Goal: Task Accomplishment & Management: Manage account settings

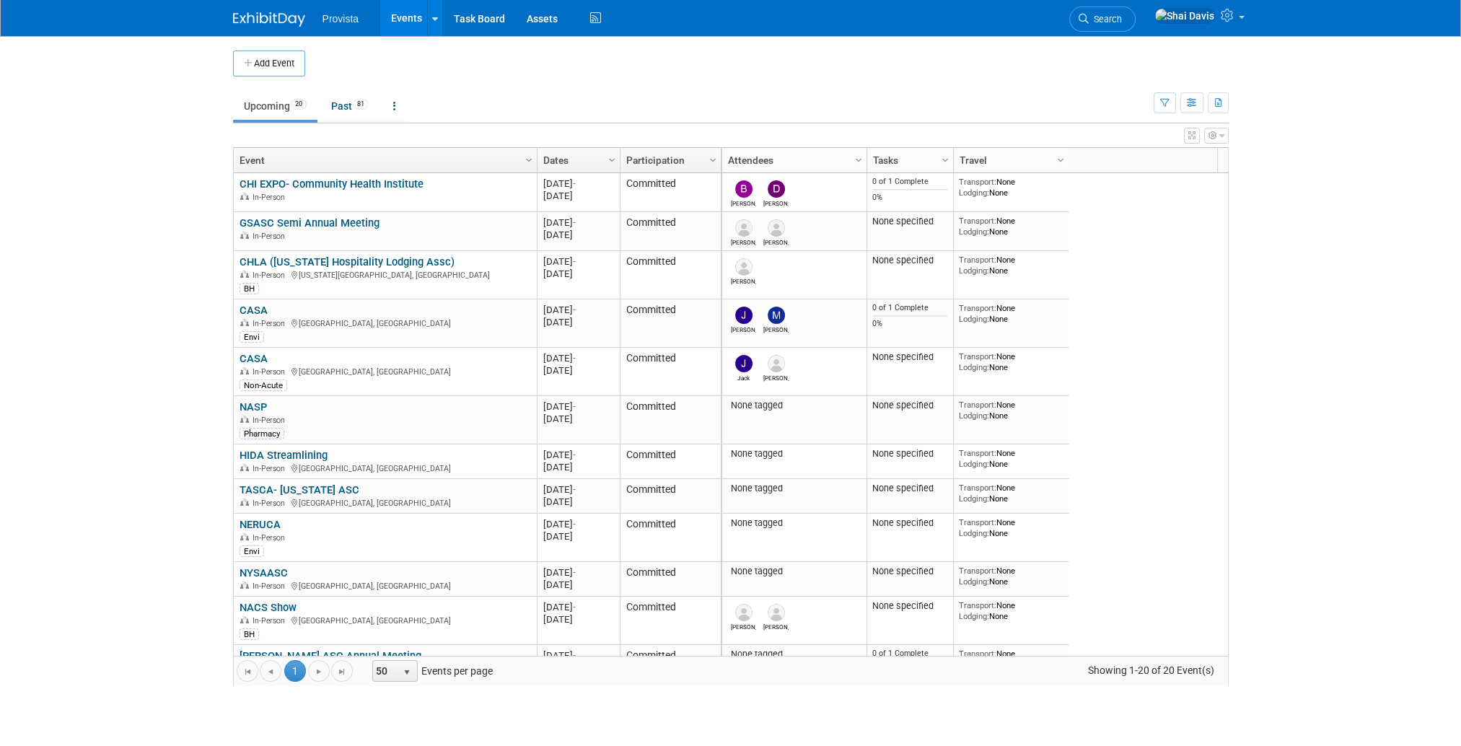
click at [271, 221] on link "GSASC Semi Annual Meeting" at bounding box center [310, 222] width 140 height 13
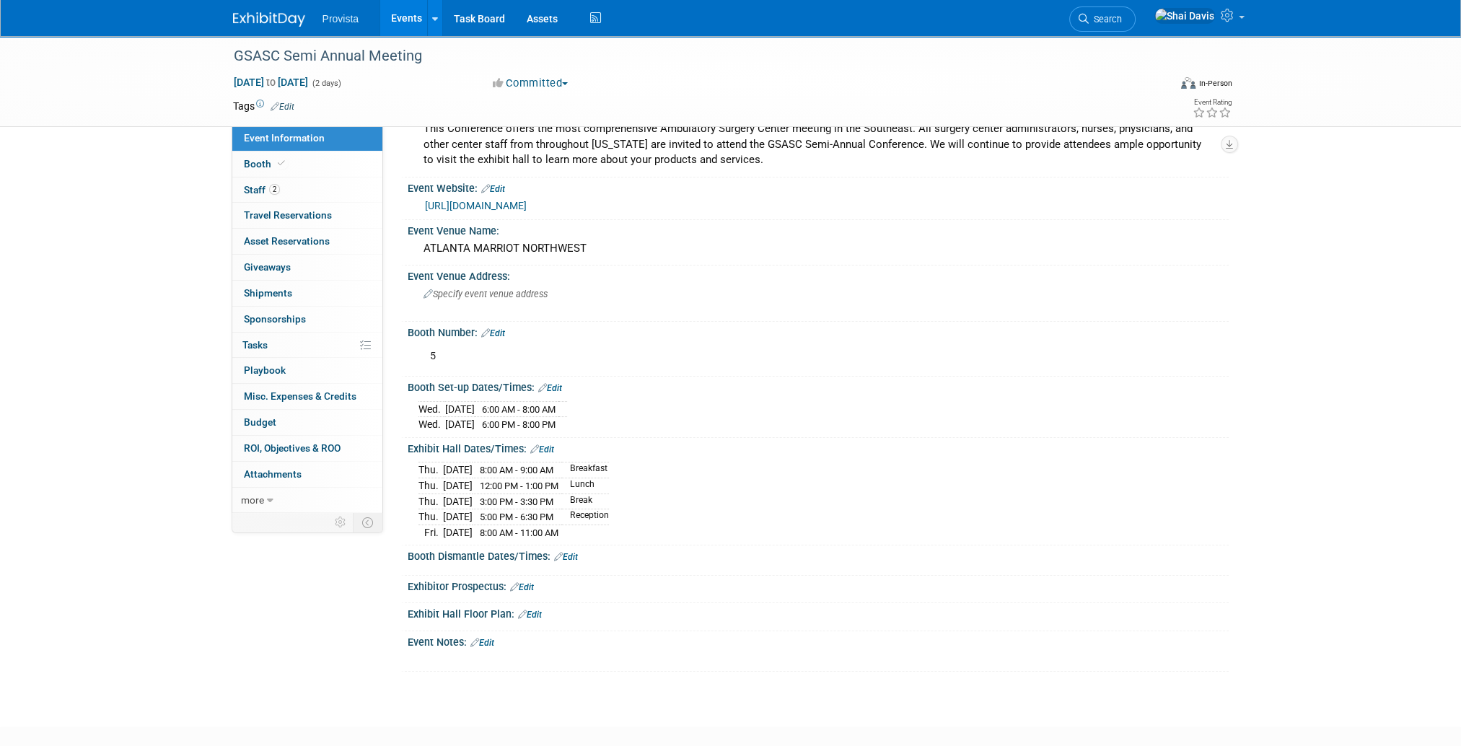
scroll to position [72, 0]
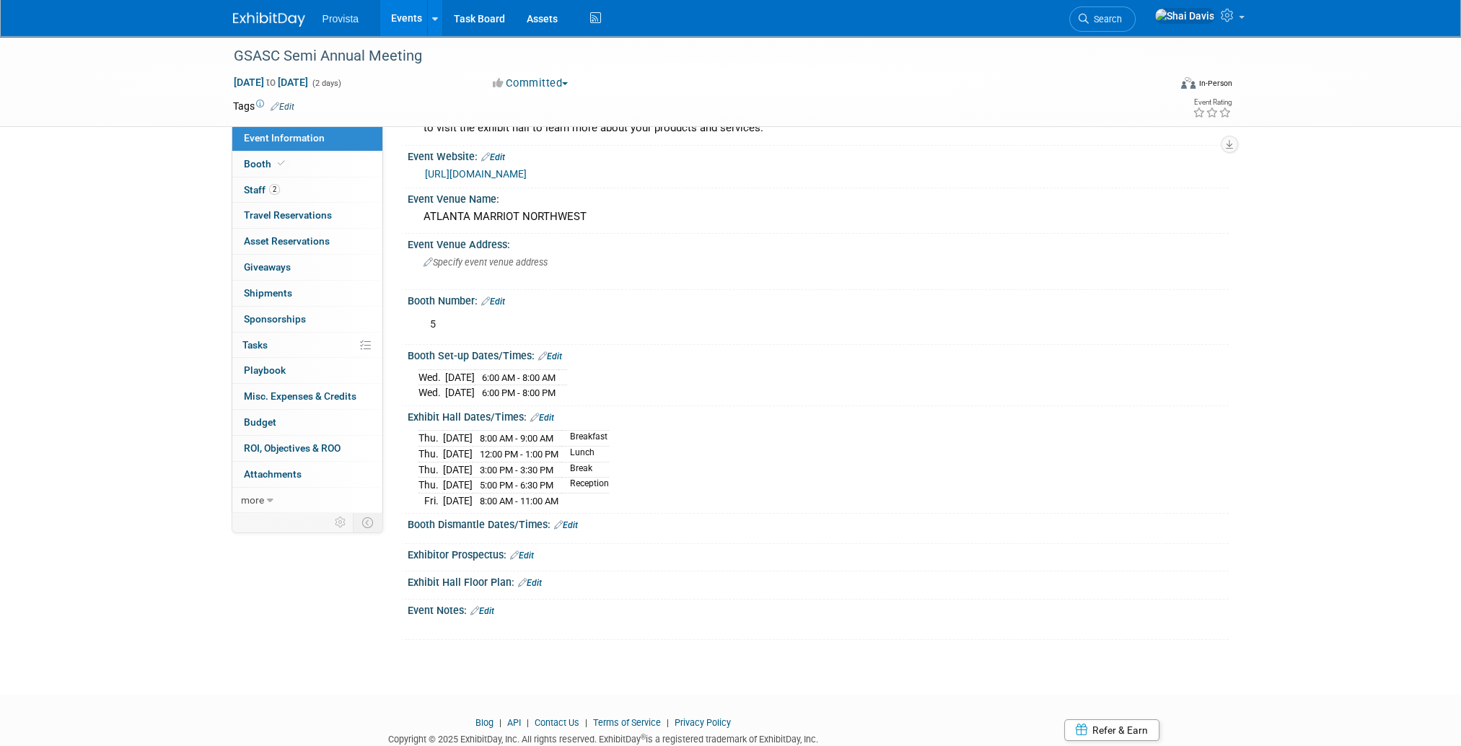
click at [267, 194] on span "Staff 2" at bounding box center [262, 190] width 36 height 12
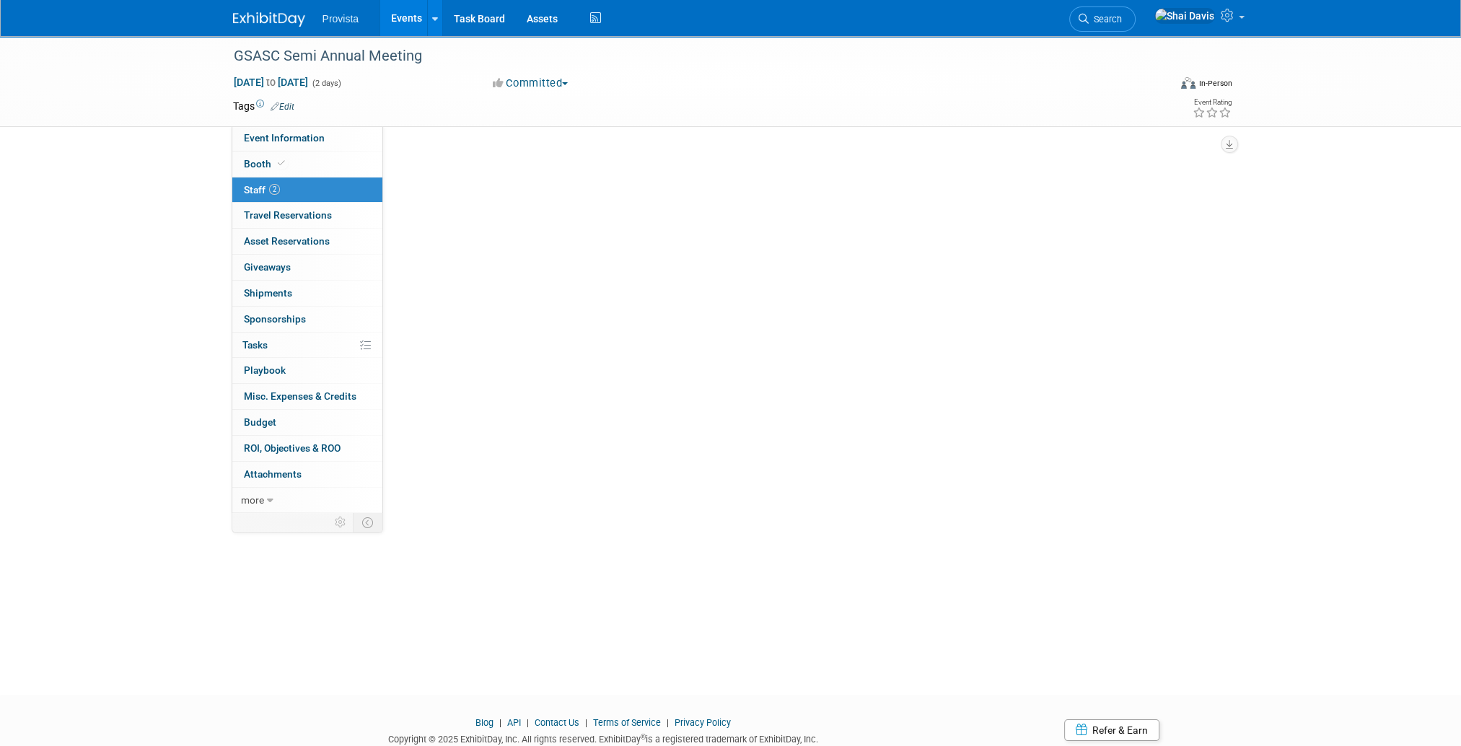
scroll to position [0, 0]
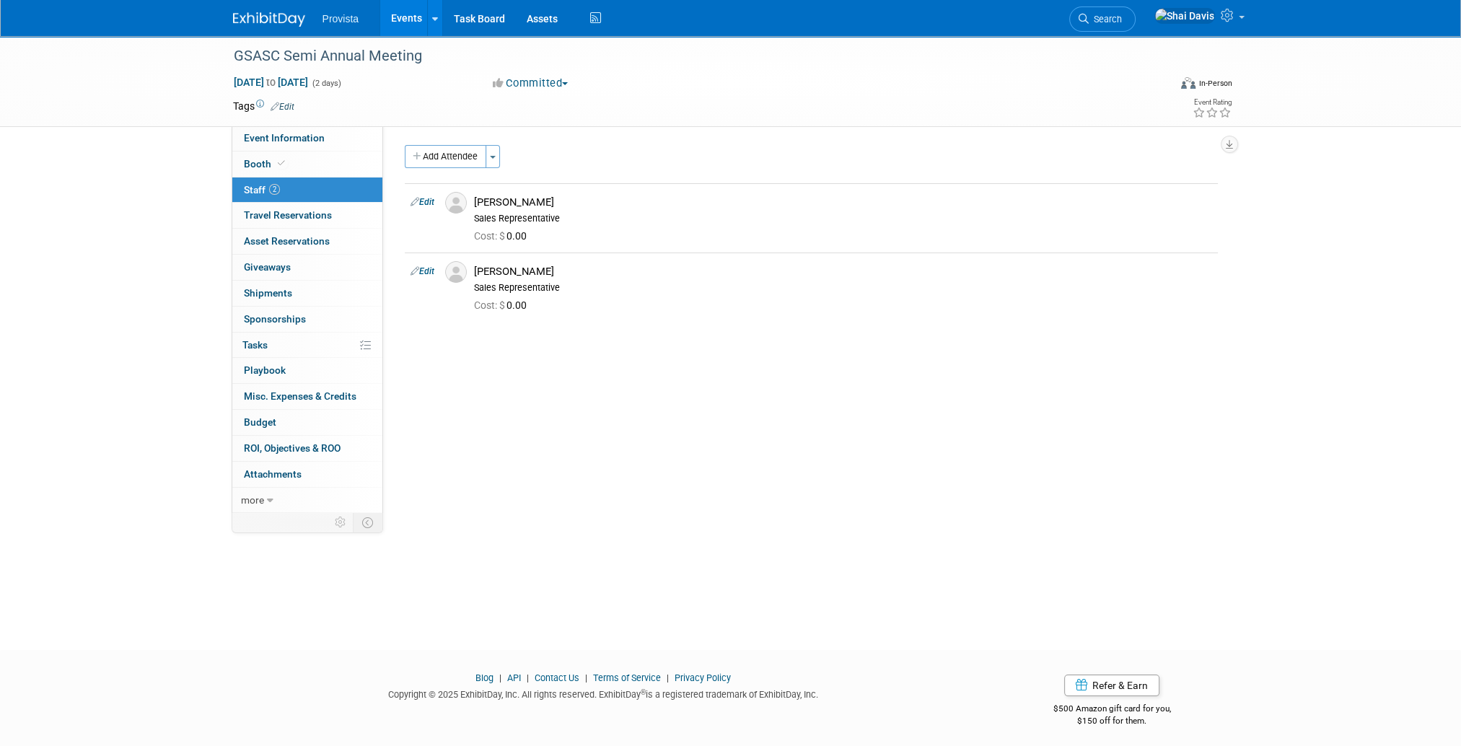
click at [467, 163] on button "Add Attendee" at bounding box center [446, 156] width 82 height 23
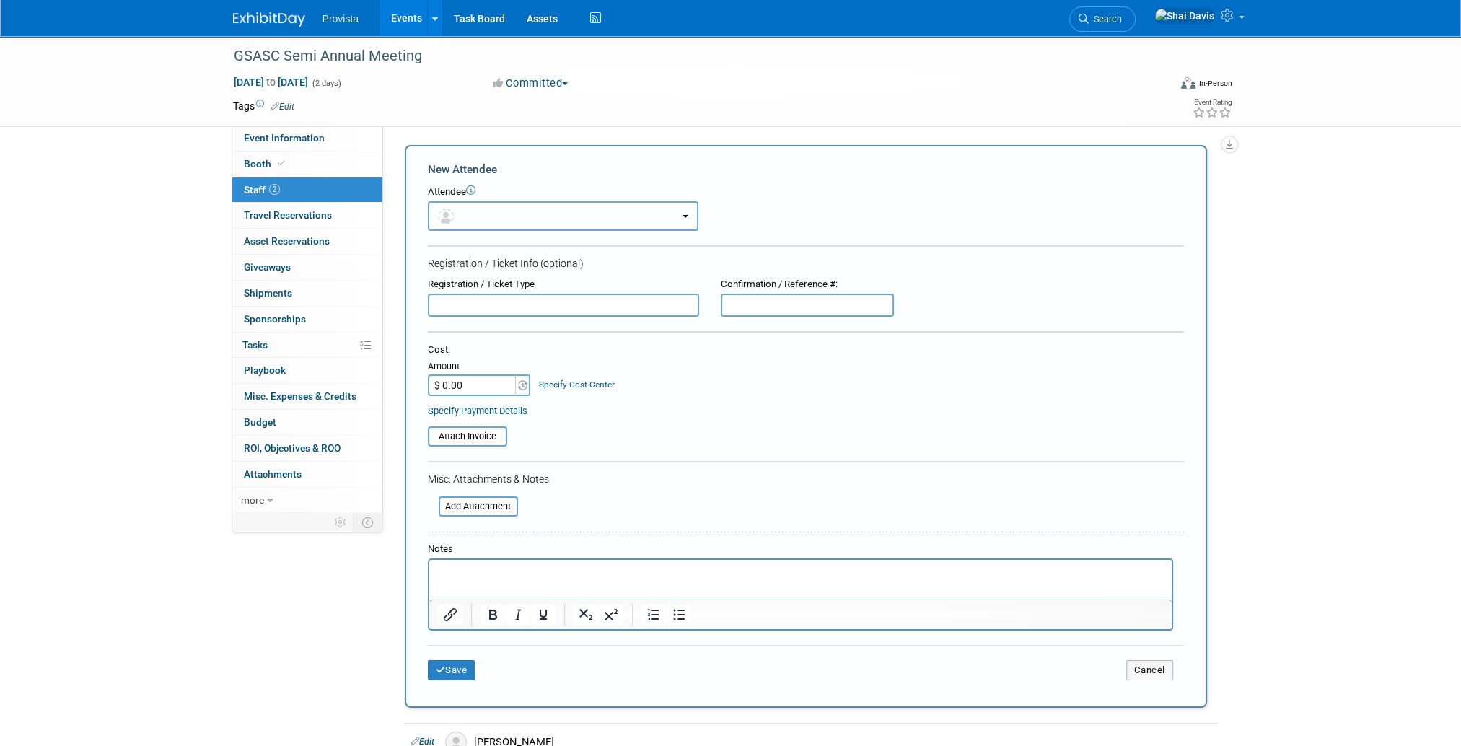
click at [462, 216] on button "button" at bounding box center [563, 216] width 271 height 30
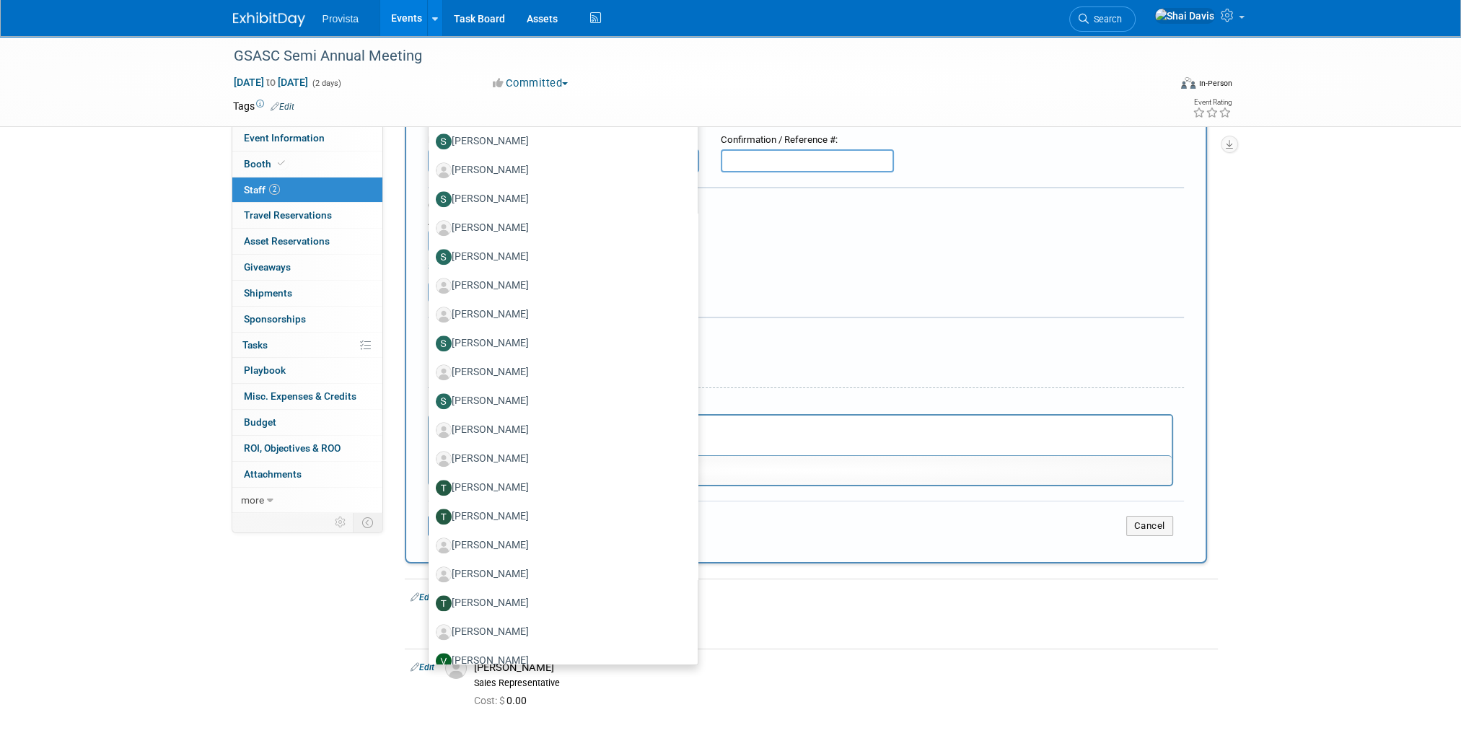
scroll to position [1858, 0]
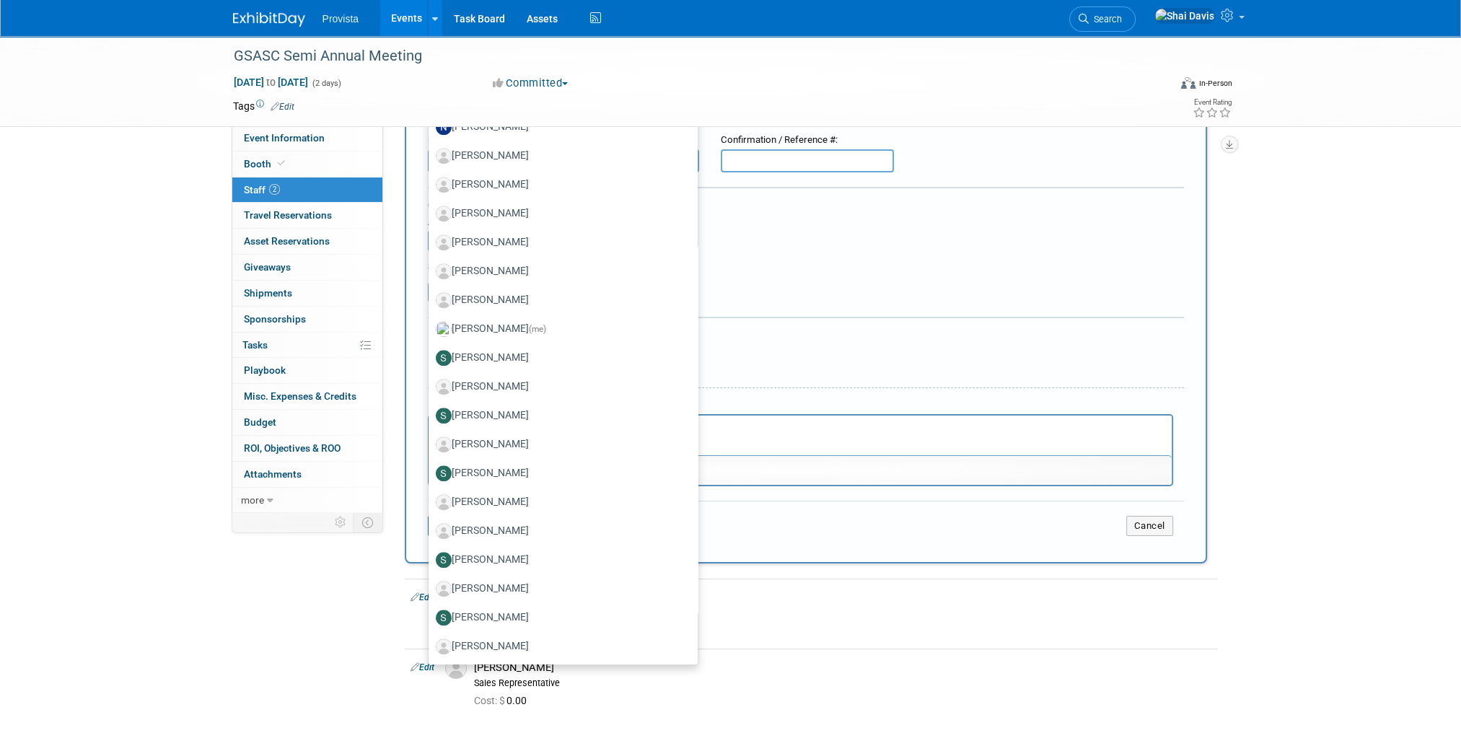
click at [1317, 260] on div "GSASC Semi Annual Meeting Aug 21, 2025 to Aug 22, 2025 (2 days) Aug 21, 2025 to…" at bounding box center [730, 326] width 1461 height 869
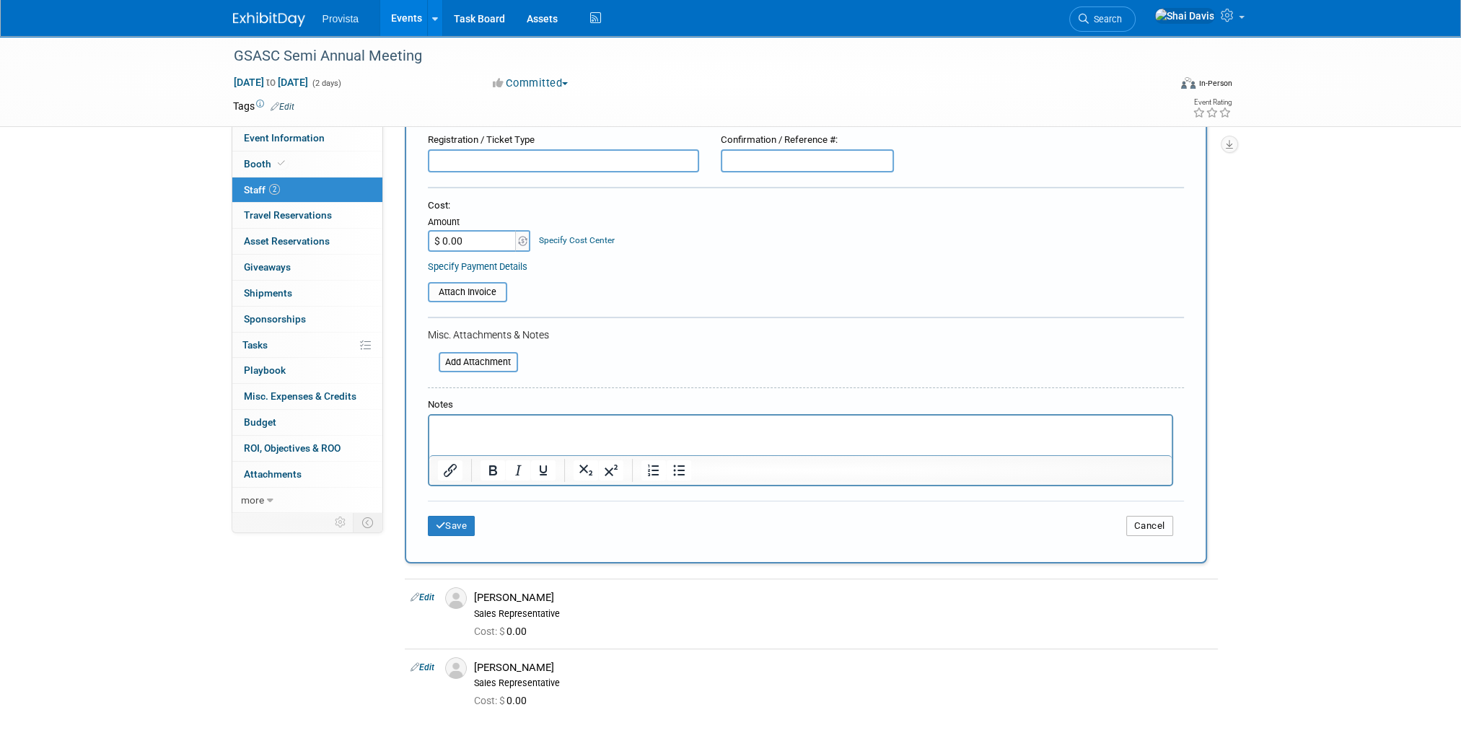
click at [1148, 517] on button "Cancel" at bounding box center [1149, 526] width 47 height 20
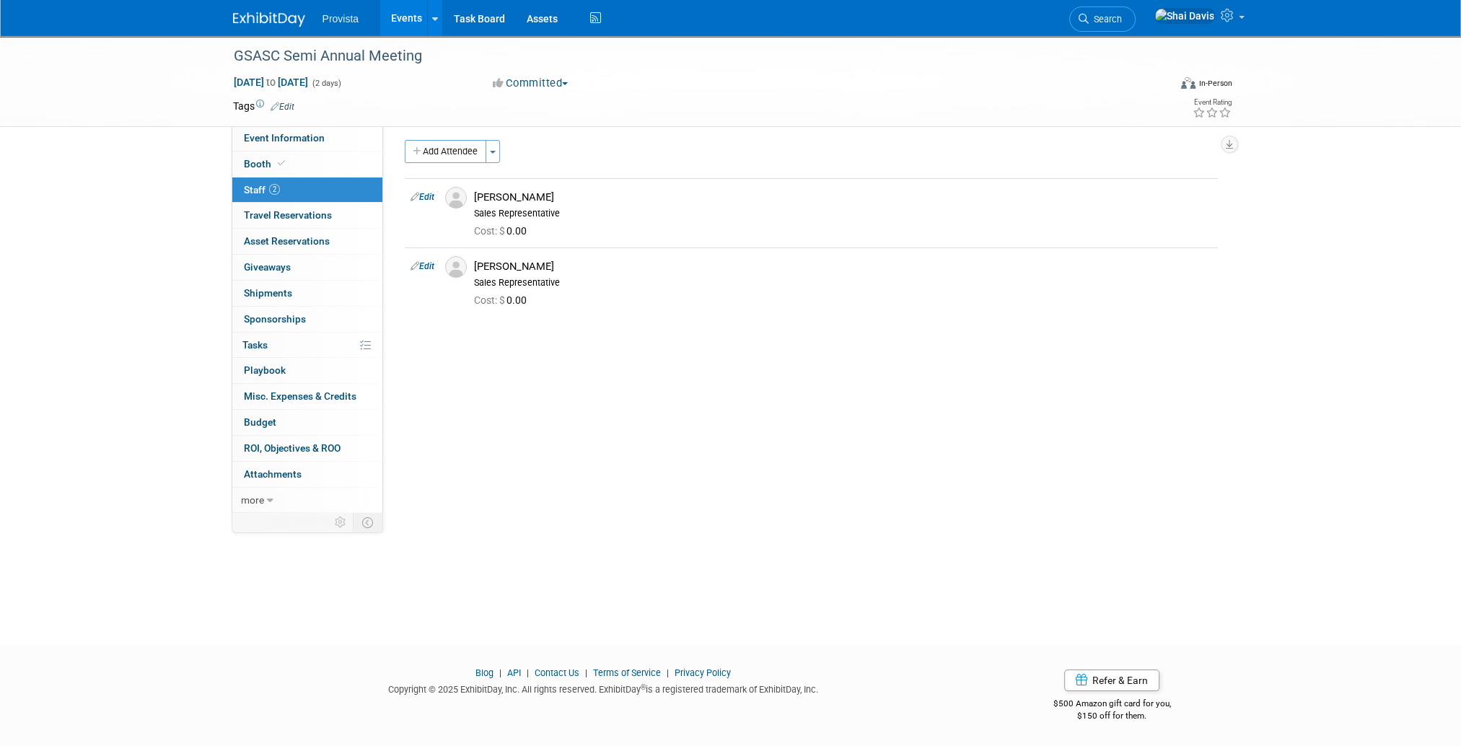
click at [413, 19] on link "Events" at bounding box center [406, 18] width 53 height 36
